Goal: Transaction & Acquisition: Obtain resource

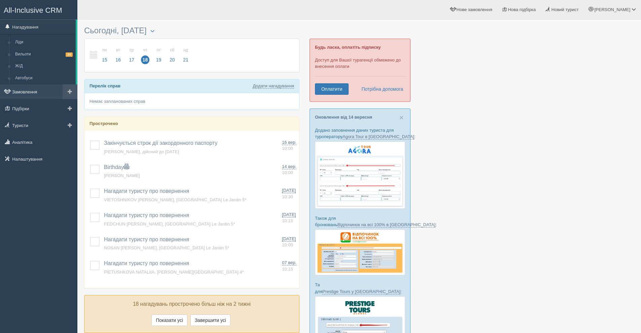
click at [33, 92] on link "Замовлення" at bounding box center [38, 91] width 77 height 15
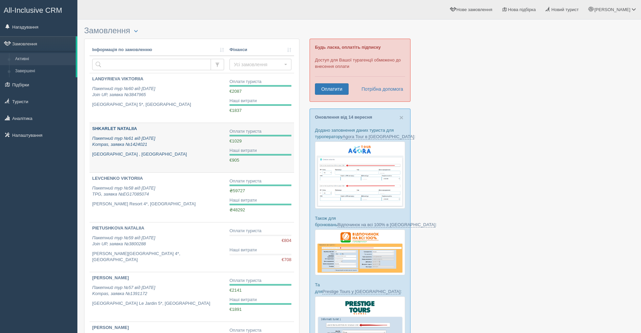
click at [131, 143] on icon "Пакетний тур №61 від [DATE] Kompas, заявка №1424021" at bounding box center [123, 141] width 63 height 11
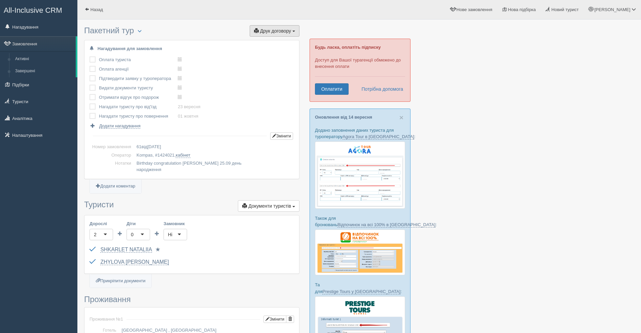
click at [266, 34] on button "Друк договору Друк" at bounding box center [275, 30] width 50 height 11
click at [272, 45] on link "Kompas" at bounding box center [272, 43] width 53 height 11
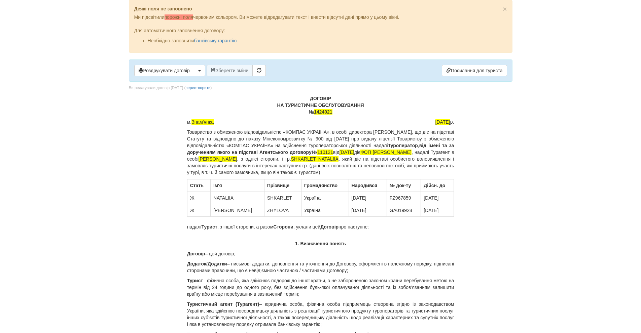
click at [335, 99] on p "ДОГОВІР НА ТУРИСТИЧНЕ ОБСЛУГОВУВАННЯ № 1424021" at bounding box center [320, 105] width 267 height 20
click at [400, 333] on html "× Деякі поля не заповнено Ми підсвітили порожні поля червоним кольором. Ви може…" at bounding box center [320, 166] width 641 height 333
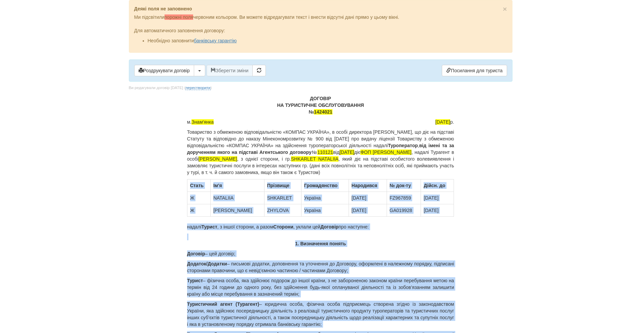
scroll to position [7, 0]
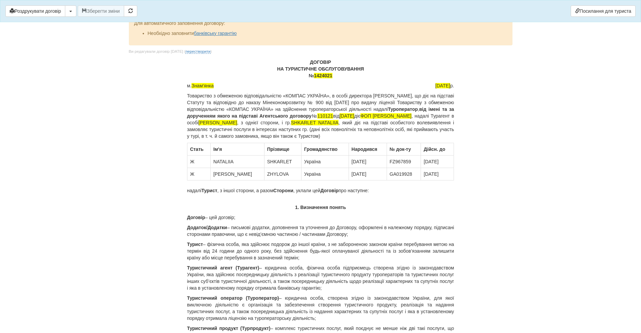
click at [349, 78] on p "ДОГОВІР НА ТУРИСТИЧНЕ ОБСЛУГОВУВАННЯ № 1424021" at bounding box center [320, 69] width 267 height 20
click at [336, 63] on p "ДОГОВІР НА ТУРИСТИЧНЕ ОБСЛУГОВУВАННЯ № 1424021" at bounding box center [320, 69] width 267 height 20
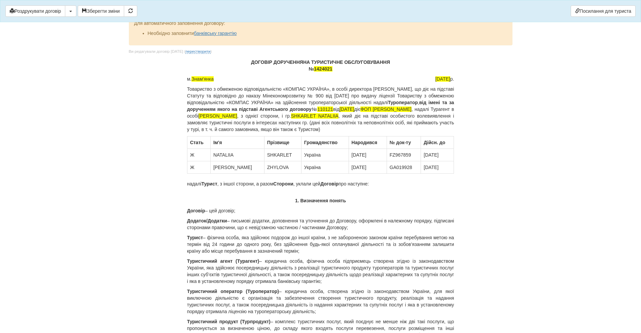
click at [274, 61] on p "ДОГОВІР ДОРУЧЕННЯ НА ТУРИСТИЧНЕ ОБСЛУГОВУВАННЯ № 1424021" at bounding box center [320, 65] width 267 height 13
click at [272, 62] on p "ДОГОВІР- ДОРУЧЕННЯ НА ТУРИСТИЧНЕ ОБСЛУГОВУВАННЯ № 1424021" at bounding box center [320, 65] width 267 height 13
click at [313, 62] on p "ДОГОВІР - ДОРУЧЕННЯ НА ТУРИСТИЧНЕ ОБСЛУГОВУВАННЯ № 1424021" at bounding box center [320, 65] width 267 height 13
click at [305, 62] on p "ДОГОВІР - ДОРУЧЕННЯ НА ТУРИСТИЧНЕ ОБСЛУГОВУВАННЯ № 1424021" at bounding box center [320, 65] width 267 height 13
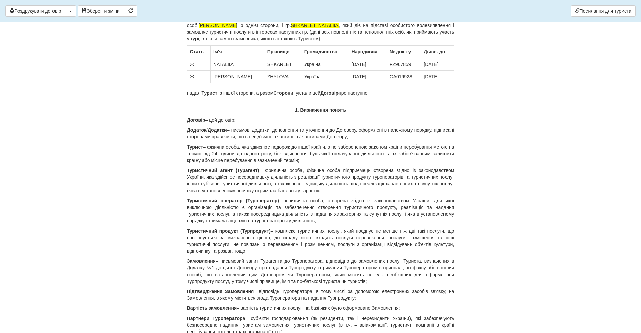
scroll to position [0, 0]
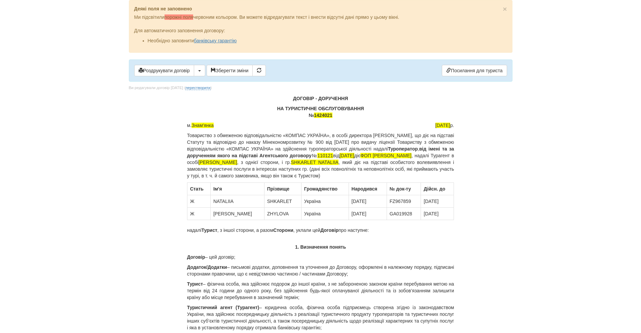
click at [326, 100] on p "ДОГОВІР - ДОРУЧЕННЯ" at bounding box center [320, 98] width 267 height 7
click at [325, 106] on p "НА ТУРИСТИЧНЕ ОБСЛУГОВУВАННЯ № 1424021" at bounding box center [320, 111] width 267 height 13
click at [181, 69] on button "Роздрукувати договір" at bounding box center [164, 70] width 60 height 11
click at [277, 106] on p "НА ТУРИСТИЧНЕ ОБСЛУГОВУВАННЯ № 1424021" at bounding box center [320, 111] width 267 height 13
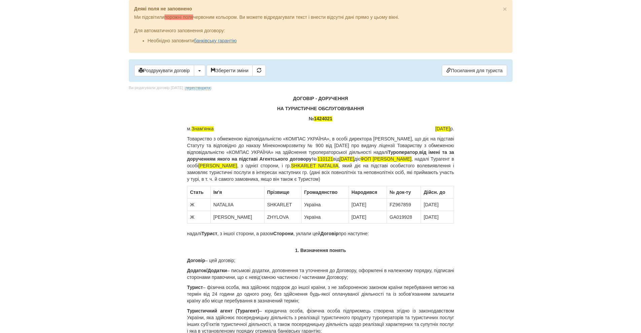
click at [290, 249] on p "1. Визначення понять" at bounding box center [320, 250] width 267 height 7
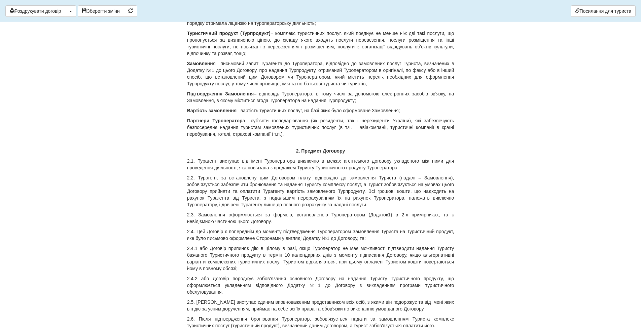
scroll to position [336, 0]
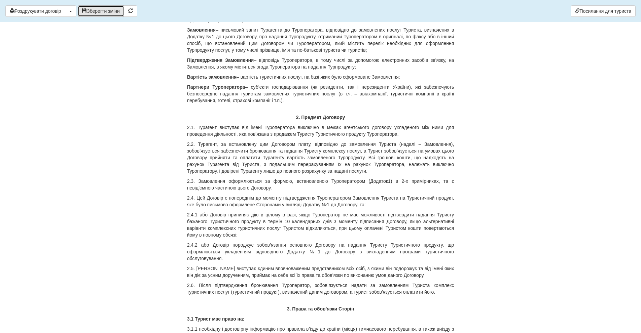
click at [96, 10] on button "Зберегти зміни" at bounding box center [101, 10] width 46 height 11
click at [41, 11] on button "Роздрукувати договір" at bounding box center [35, 10] width 60 height 11
